Goal: Task Accomplishment & Management: Manage account settings

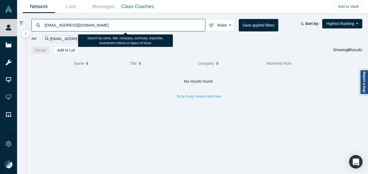
click at [76, 25] on input "[EMAIL_ADDRESS][DOMAIN_NAME]" at bounding box center [124, 25] width 161 height 13
type input "[PERSON_NAME]"
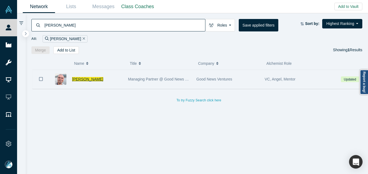
click at [80, 78] on span "[PERSON_NAME]" at bounding box center [87, 79] width 31 height 4
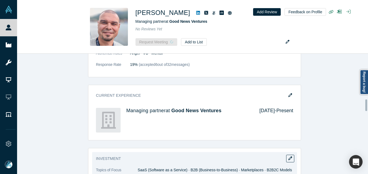
scroll to position [525, 0]
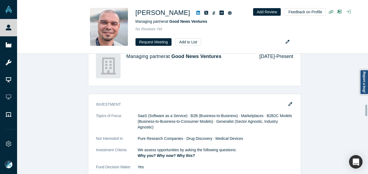
drag, startPoint x: 292, startPoint y: 104, endPoint x: 289, endPoint y: 105, distance: 3.4
click at [292, 104] on div "Investment Topics of Focus SaaS (Software as a Service) · B2B (Business-to-Busi…" at bounding box center [194, 143] width 205 height 91
click at [290, 104] on button "button" at bounding box center [290, 105] width 8 height 8
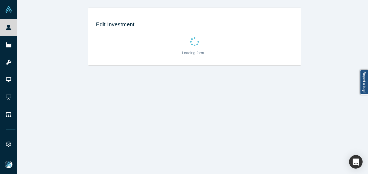
scroll to position [0, 0]
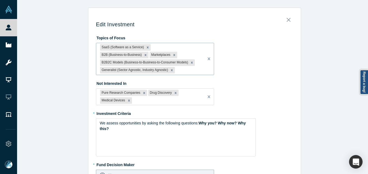
click at [185, 75] on div "SaaS (Software as a Service) B2B (Business-to-Business) Marketplaces B2B2C Mode…" at bounding box center [150, 59] width 108 height 32
paste input "AI infrastructre"
type input "AI infrastructre"
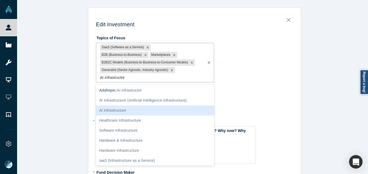
click at [134, 109] on div "AI Infrastructure" at bounding box center [155, 110] width 118 height 10
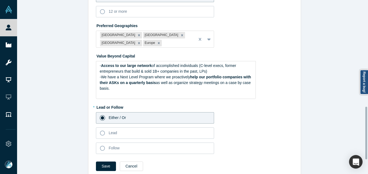
scroll to position [401, 0]
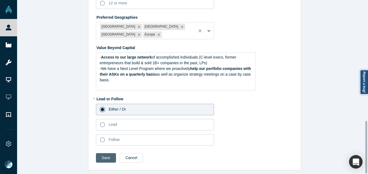
click at [102, 155] on button "Save" at bounding box center [106, 157] width 20 height 9
